Goal: Transaction & Acquisition: Purchase product/service

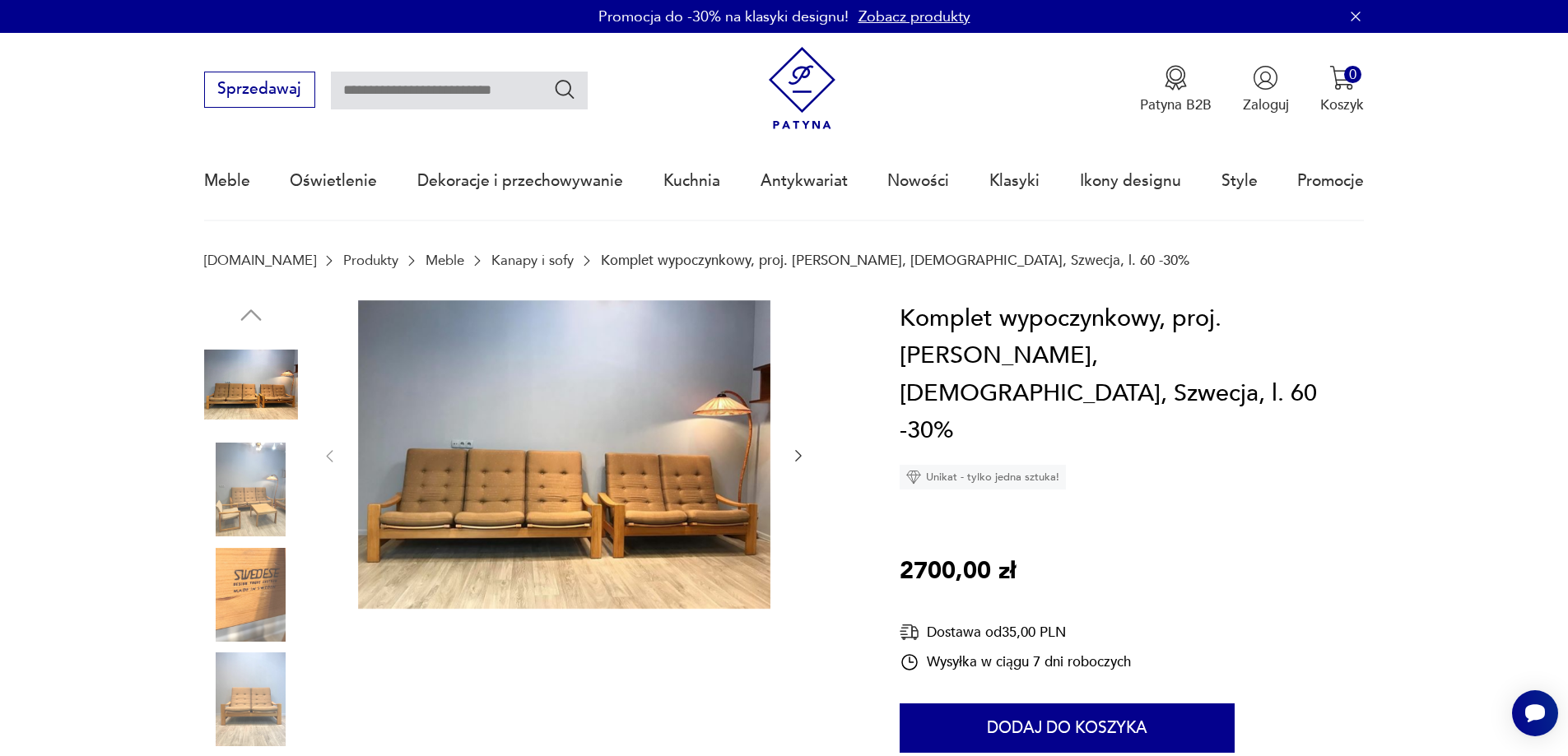
click at [400, 524] on img at bounding box center [563, 454] width 412 height 309
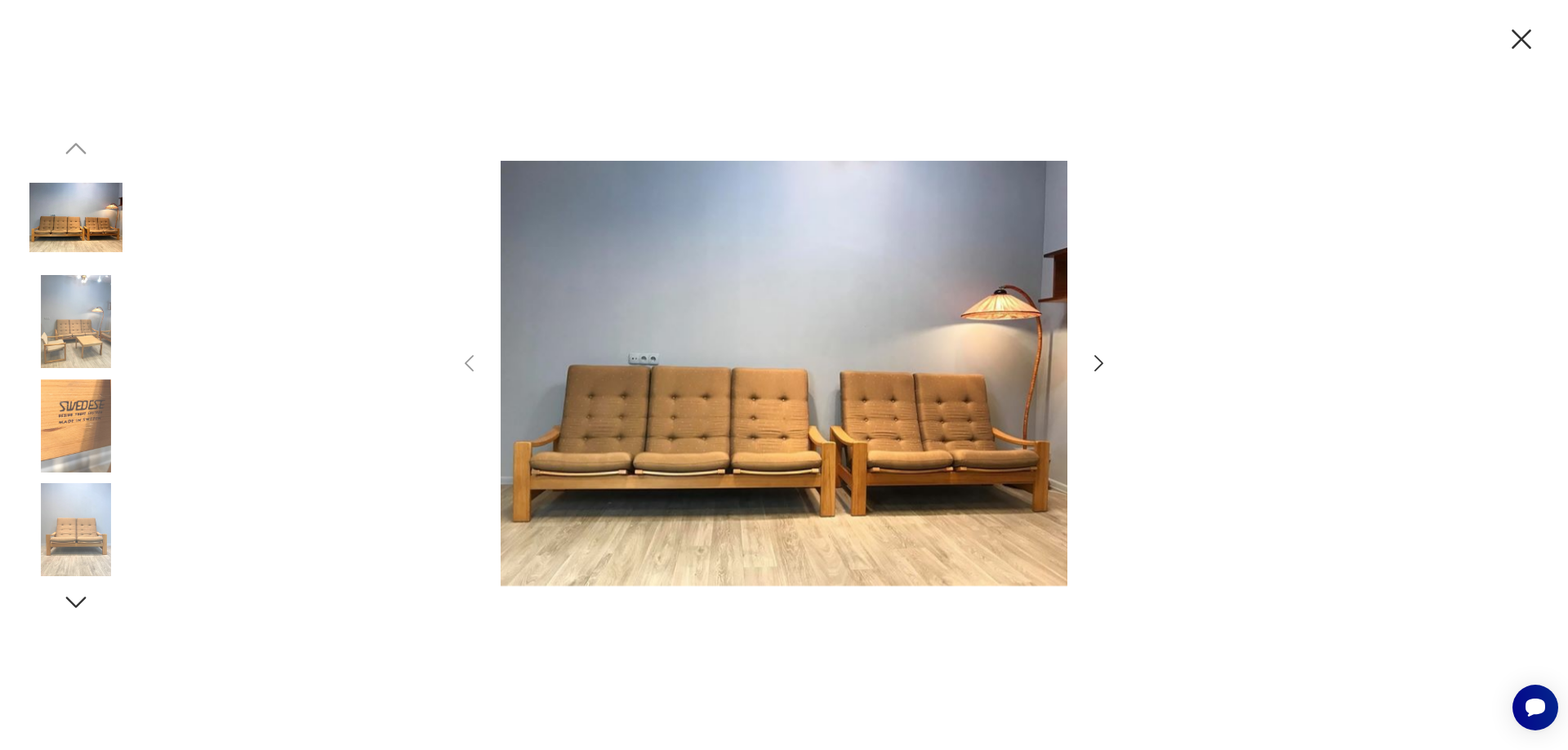
click at [1098, 366] on icon "button" at bounding box center [1099, 364] width 24 height 24
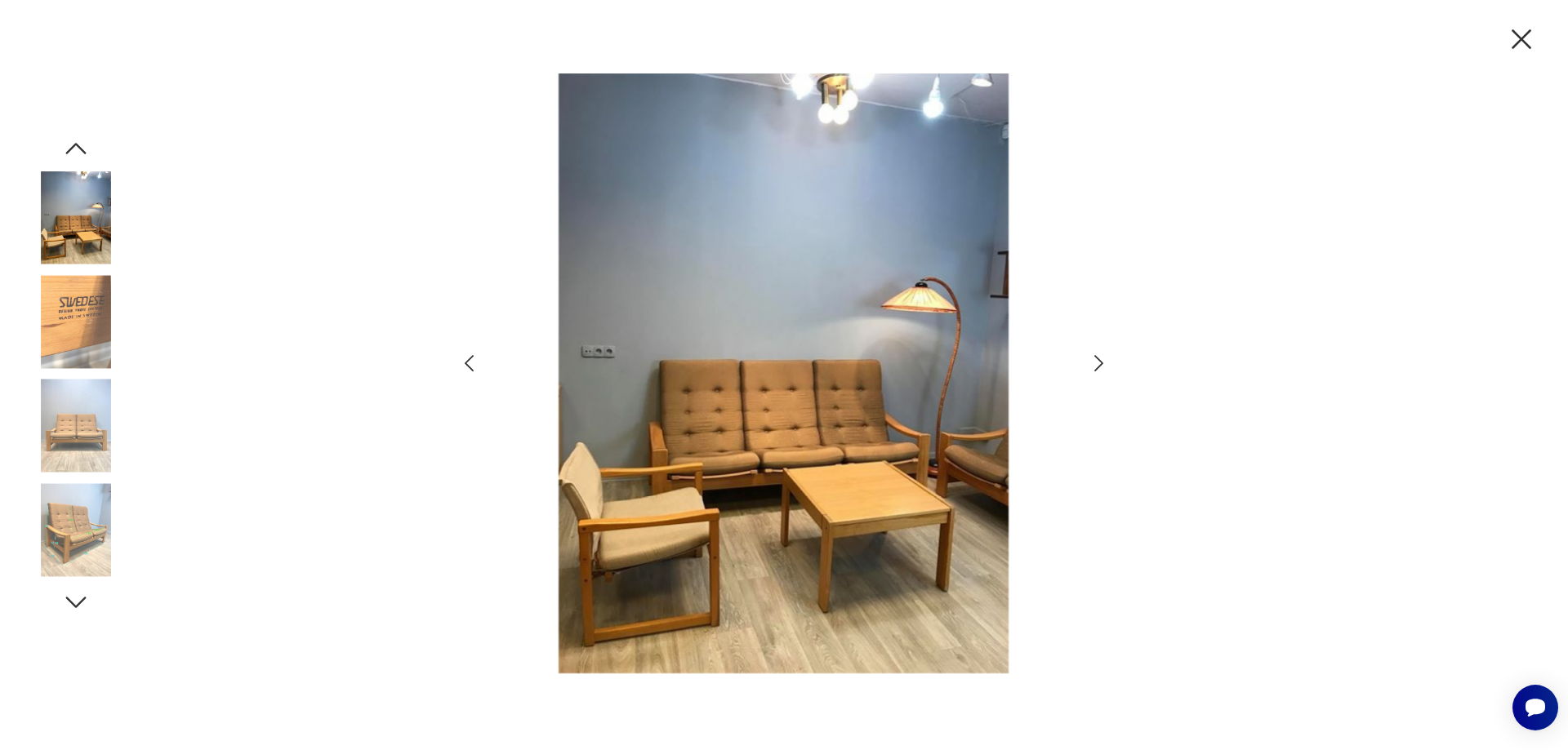
click at [1098, 366] on icon "button" at bounding box center [1099, 364] width 24 height 24
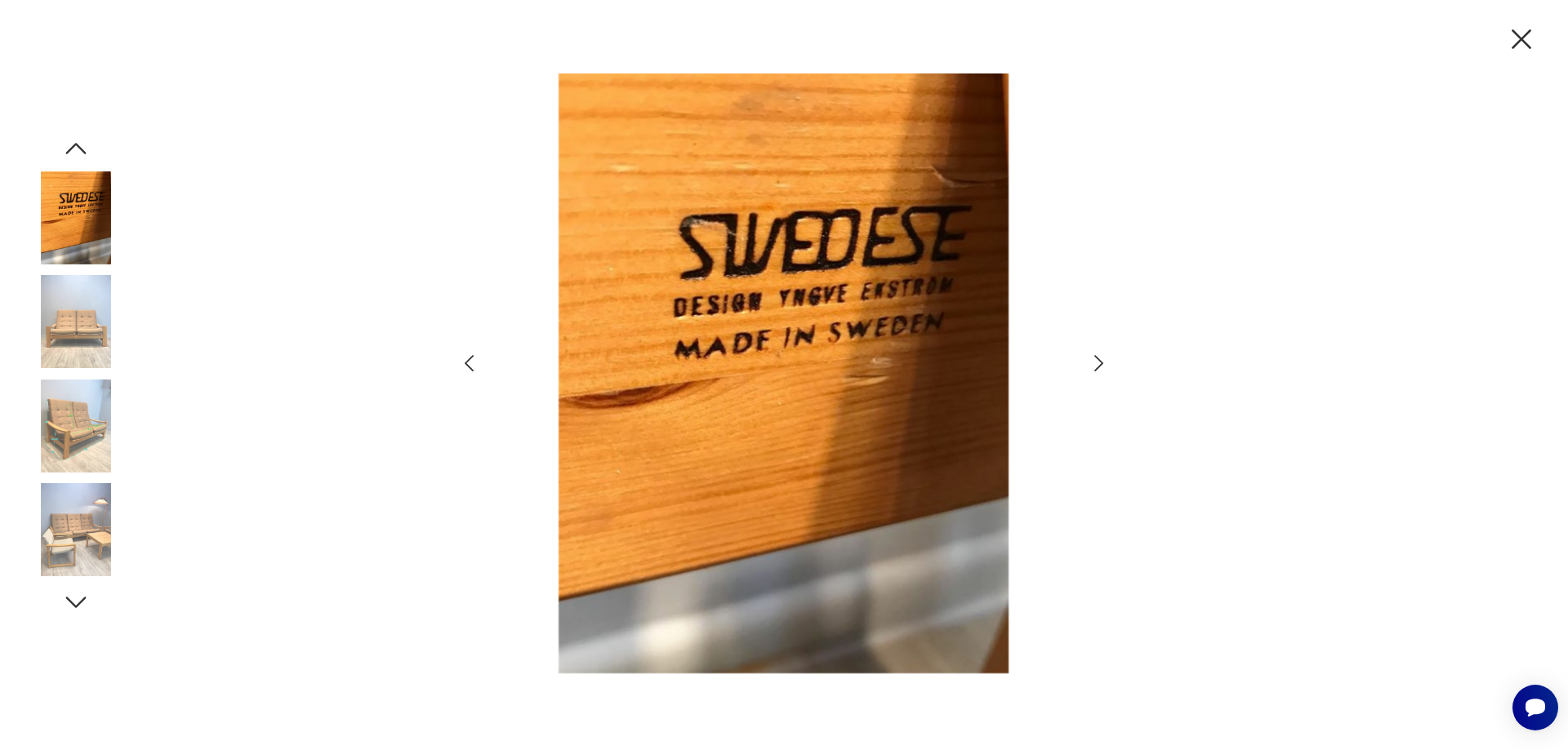
click at [1098, 366] on icon "button" at bounding box center [1099, 364] width 24 height 24
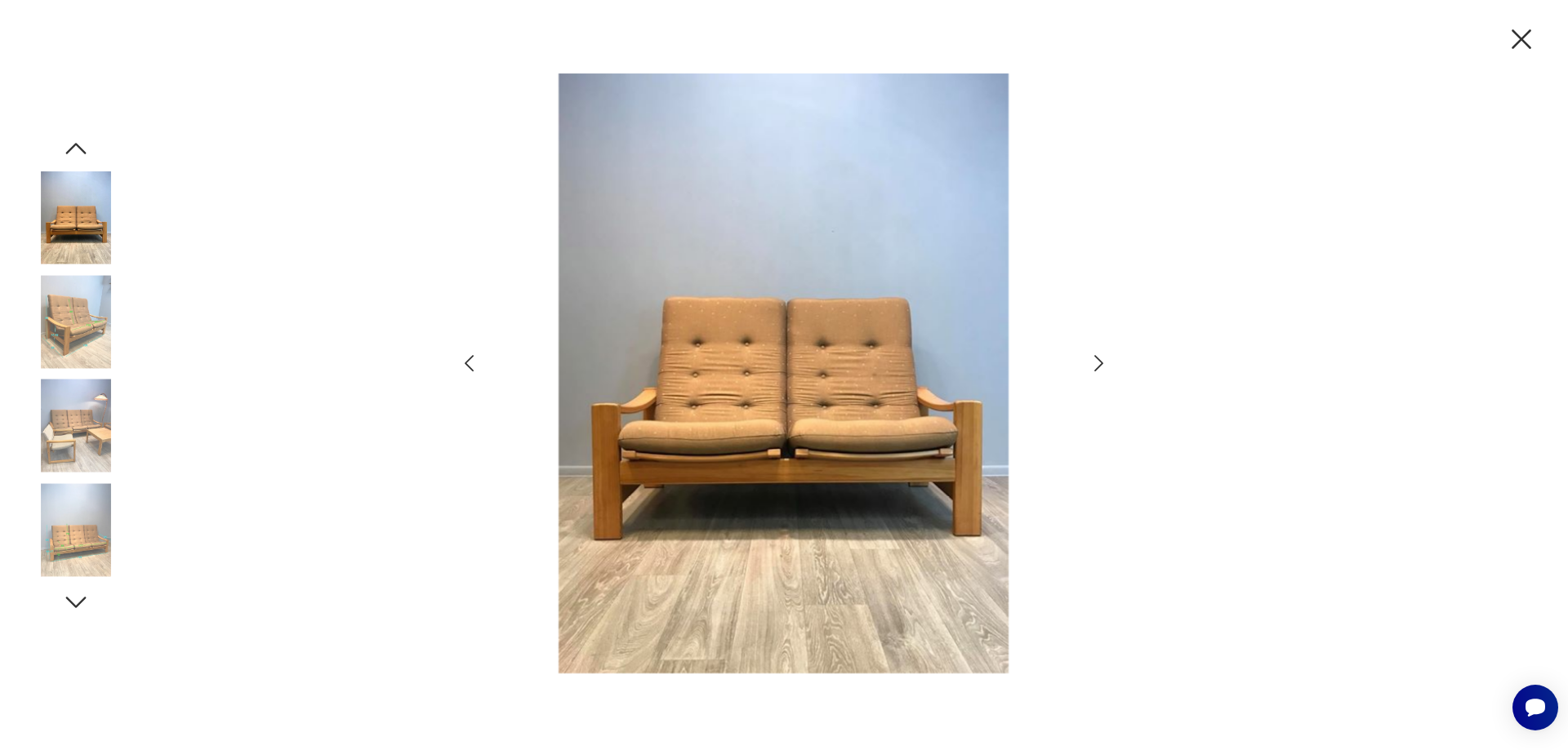
click at [1098, 366] on icon "button" at bounding box center [1099, 364] width 24 height 24
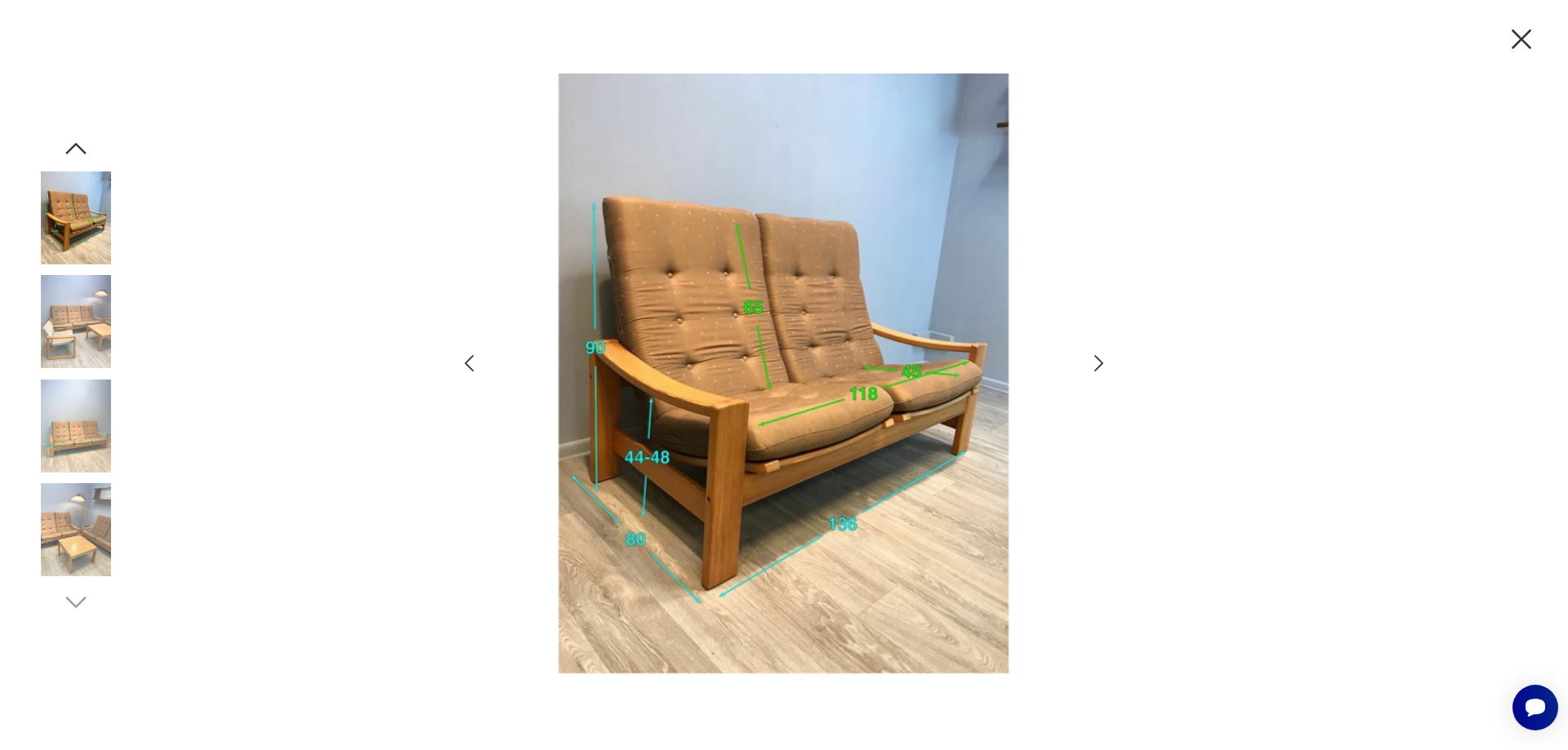
click at [1098, 366] on icon "button" at bounding box center [1099, 364] width 24 height 24
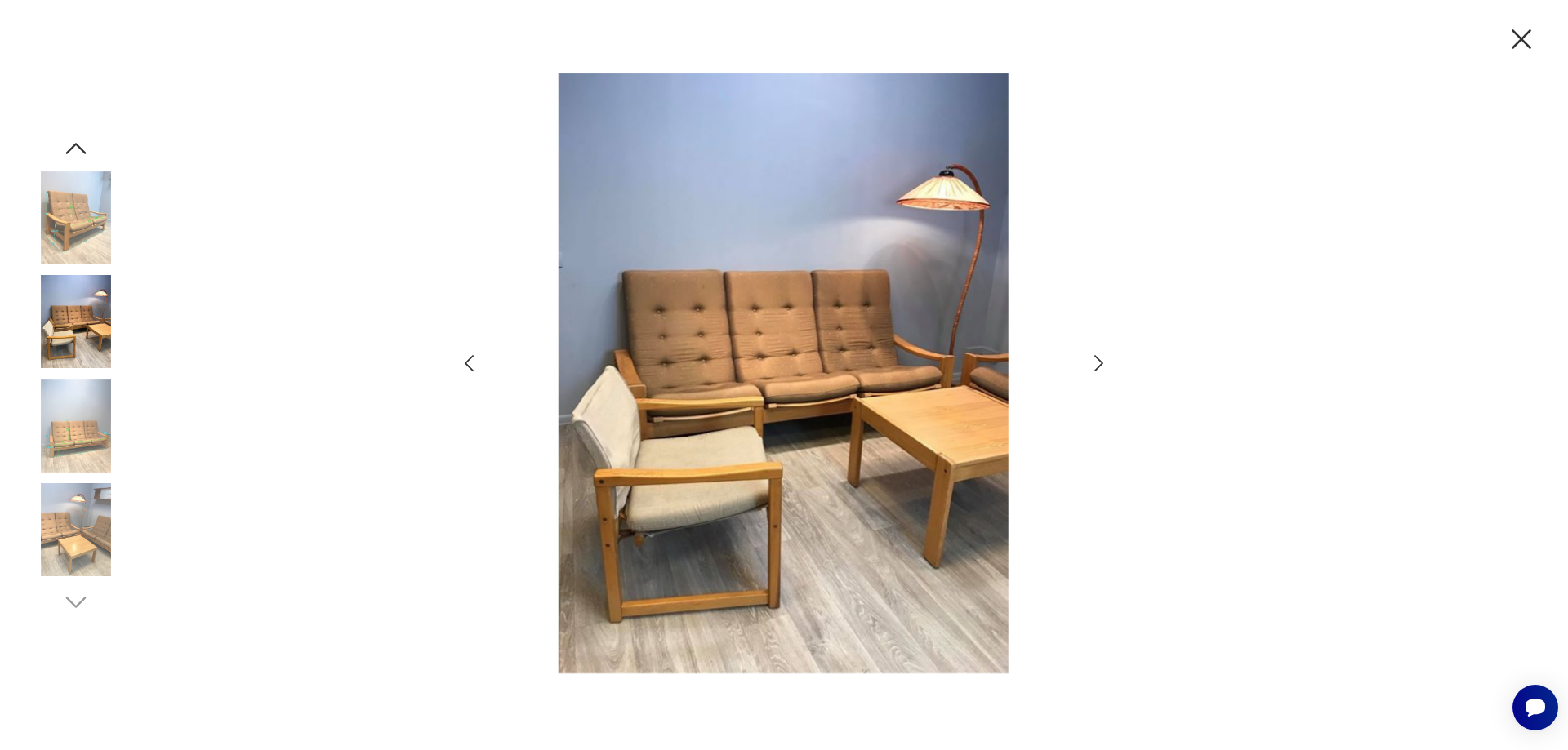
click at [1098, 366] on icon "button" at bounding box center [1099, 364] width 24 height 24
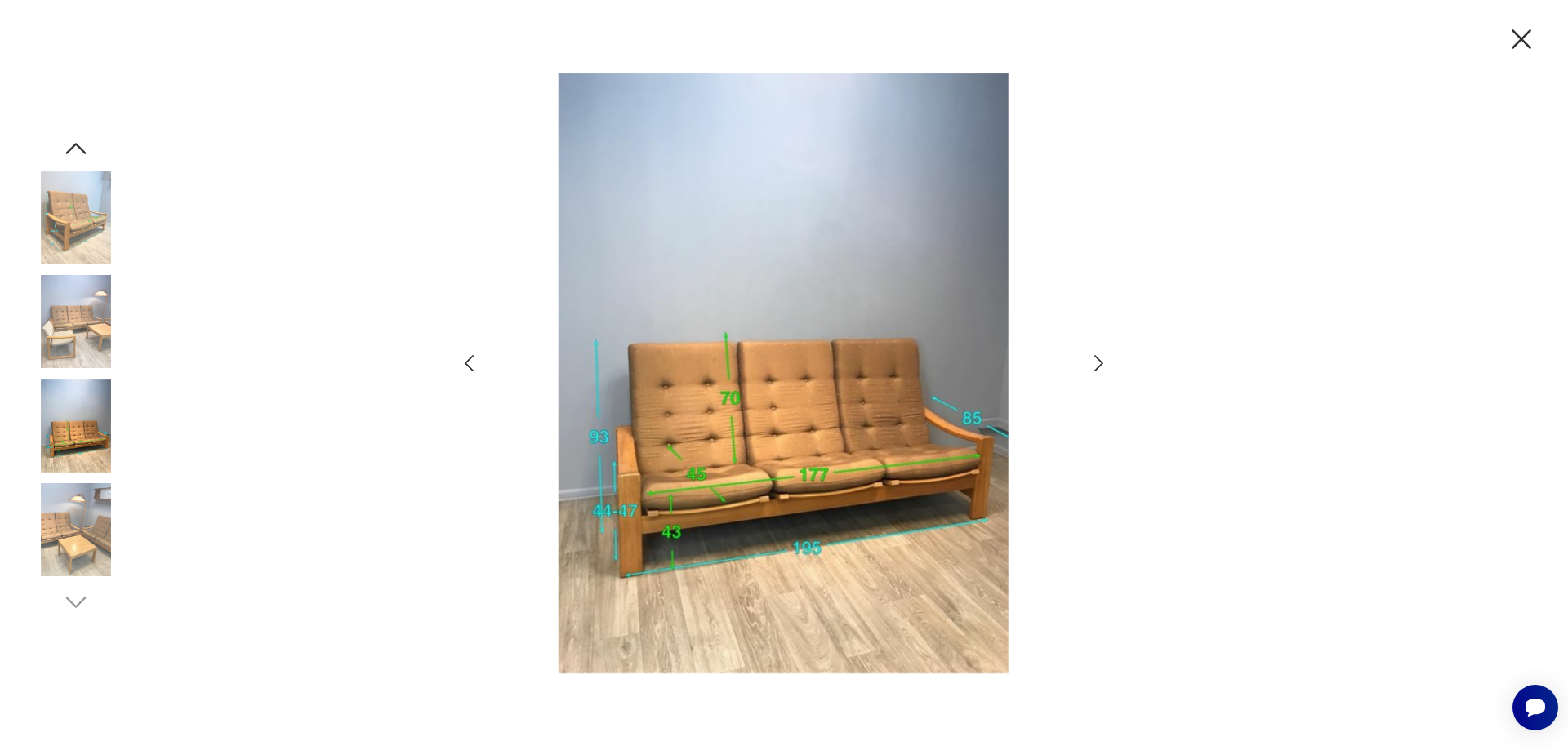
click at [1098, 366] on icon "button" at bounding box center [1099, 364] width 24 height 24
